Goal: Information Seeking & Learning: Learn about a topic

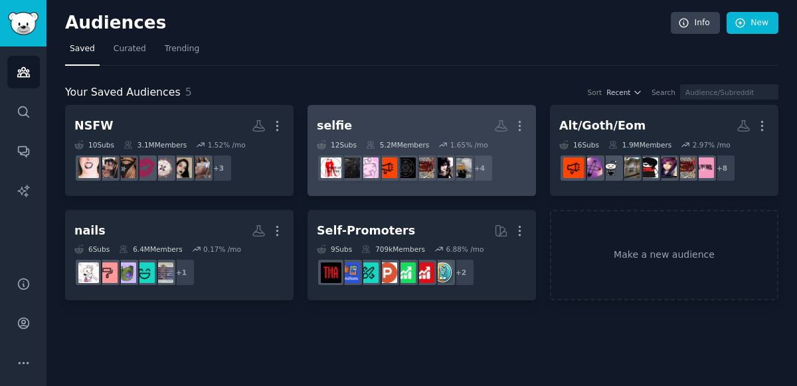
click at [378, 127] on h2 "selfie More" at bounding box center [422, 125] width 210 height 23
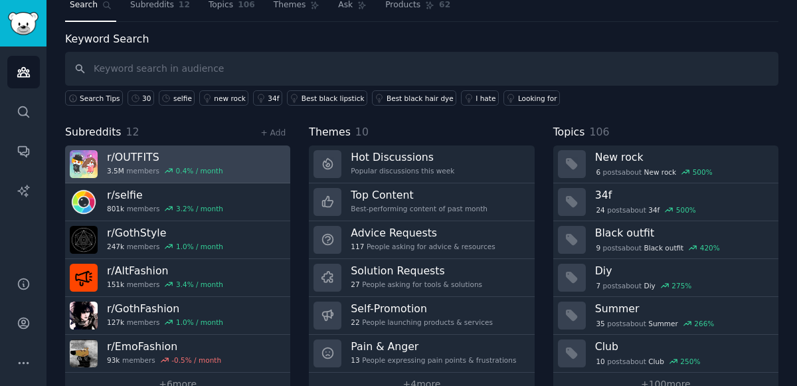
scroll to position [68, 0]
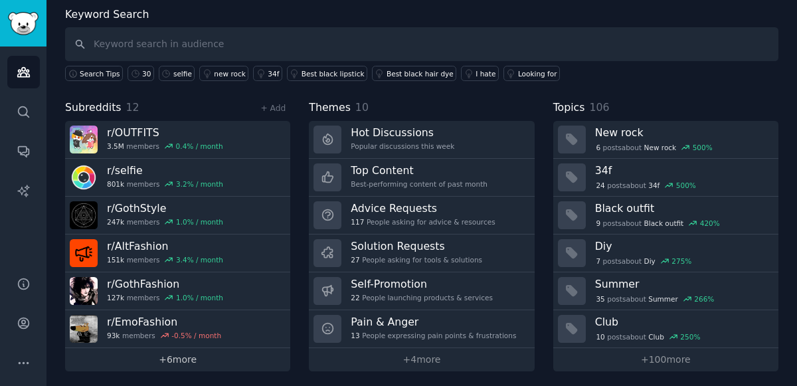
click at [194, 351] on link "+ 6 more" at bounding box center [177, 359] width 225 height 23
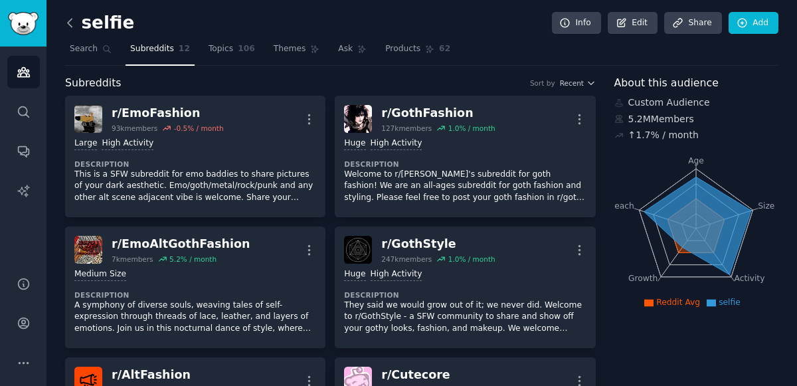
click at [68, 23] on icon at bounding box center [70, 23] width 4 height 8
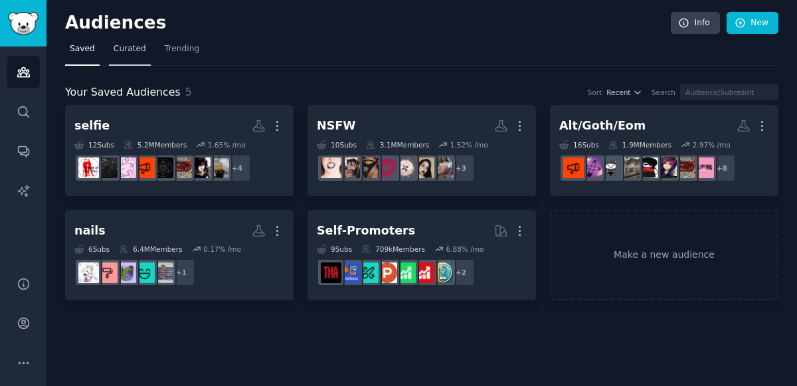
click at [125, 59] on link "Curated" at bounding box center [130, 52] width 42 height 27
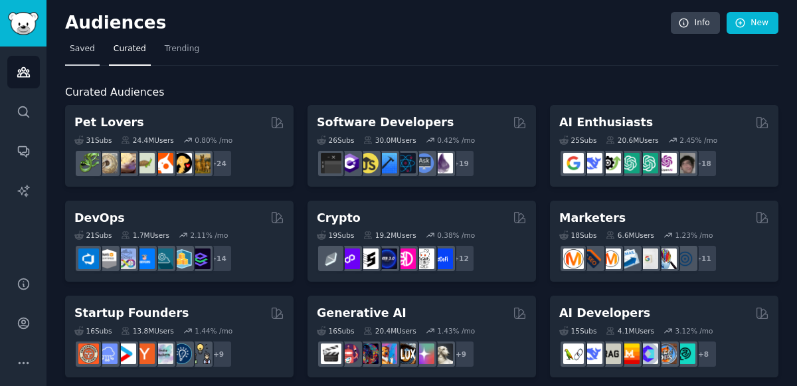
click at [82, 56] on link "Saved" at bounding box center [82, 52] width 35 height 27
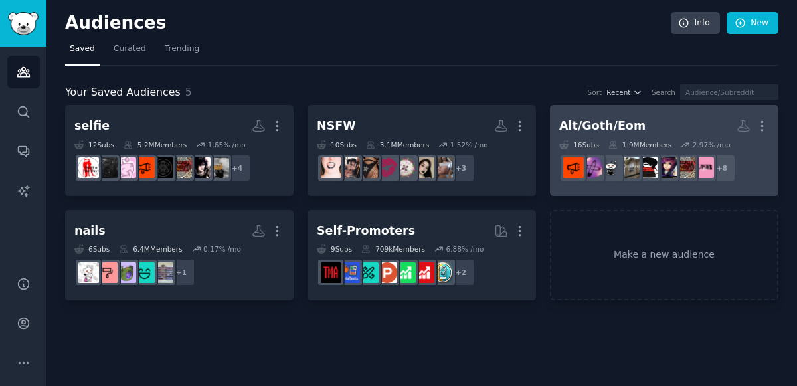
click at [660, 143] on div "1.9M Members" at bounding box center [639, 144] width 63 height 9
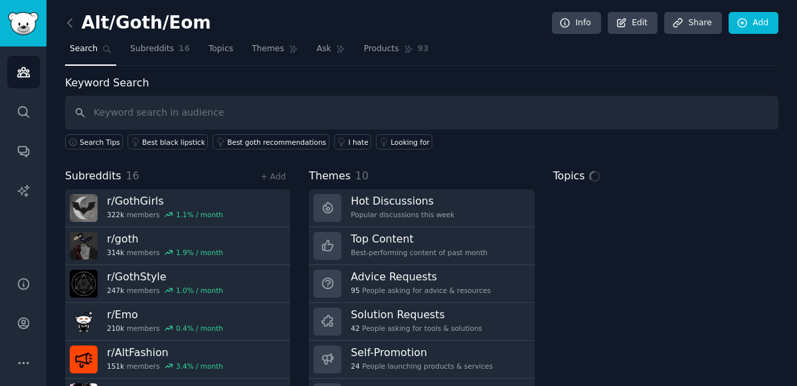
scroll to position [68, 0]
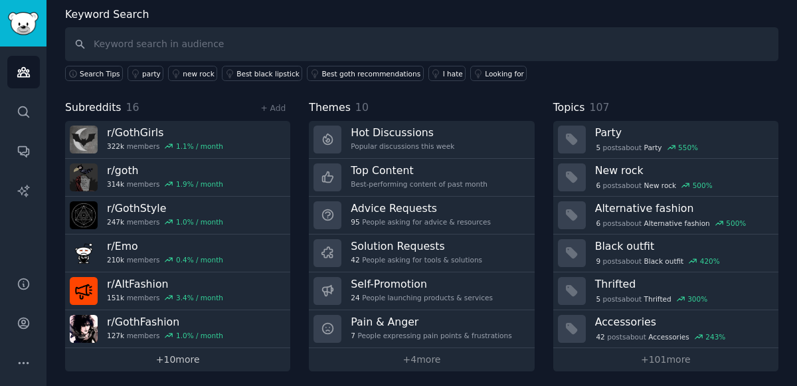
click at [187, 354] on link "+ 10 more" at bounding box center [177, 359] width 225 height 23
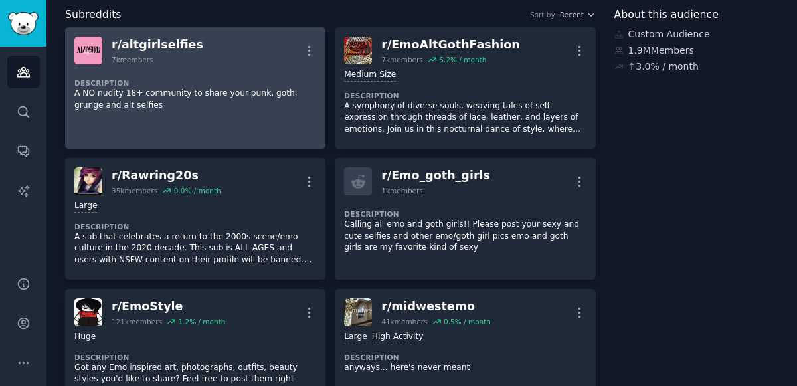
click at [176, 102] on p "A NO nudity 18+ community to share your punk, goth, grunge and alt selfies" at bounding box center [195, 99] width 242 height 23
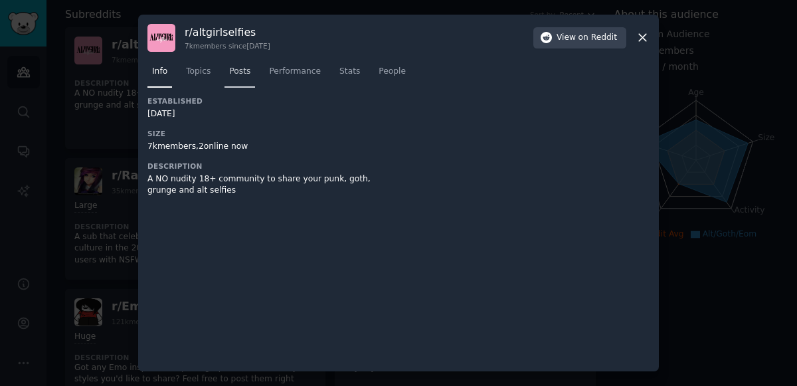
click at [239, 72] on span "Posts" at bounding box center [239, 72] width 21 height 12
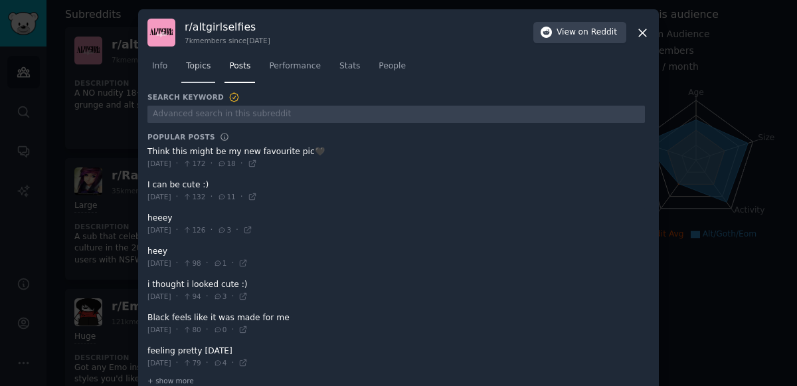
click at [193, 62] on span "Topics" at bounding box center [198, 66] width 25 height 12
